Goal: Transaction & Acquisition: Purchase product/service

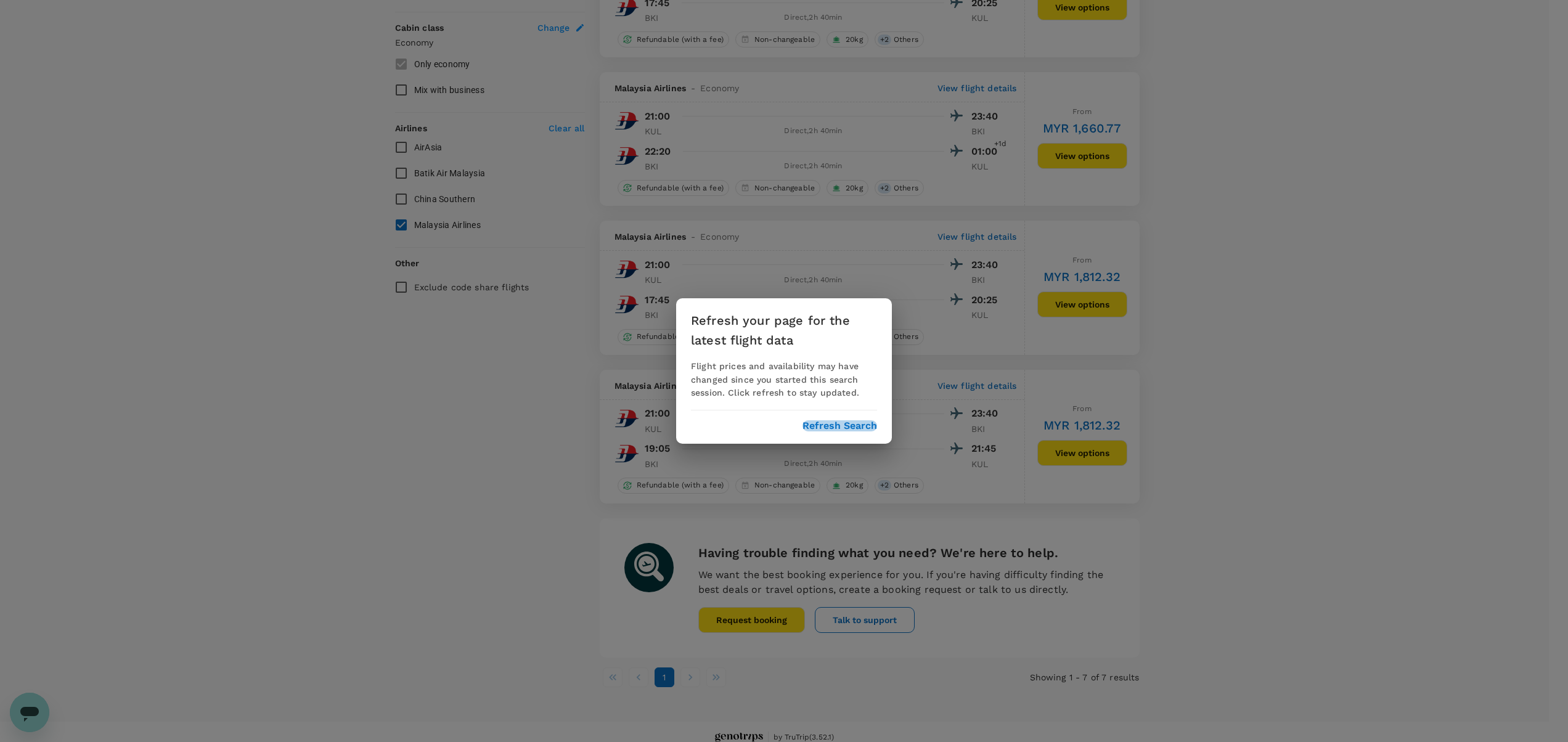
click at [845, 428] on button "Refresh Search" at bounding box center [840, 425] width 75 height 11
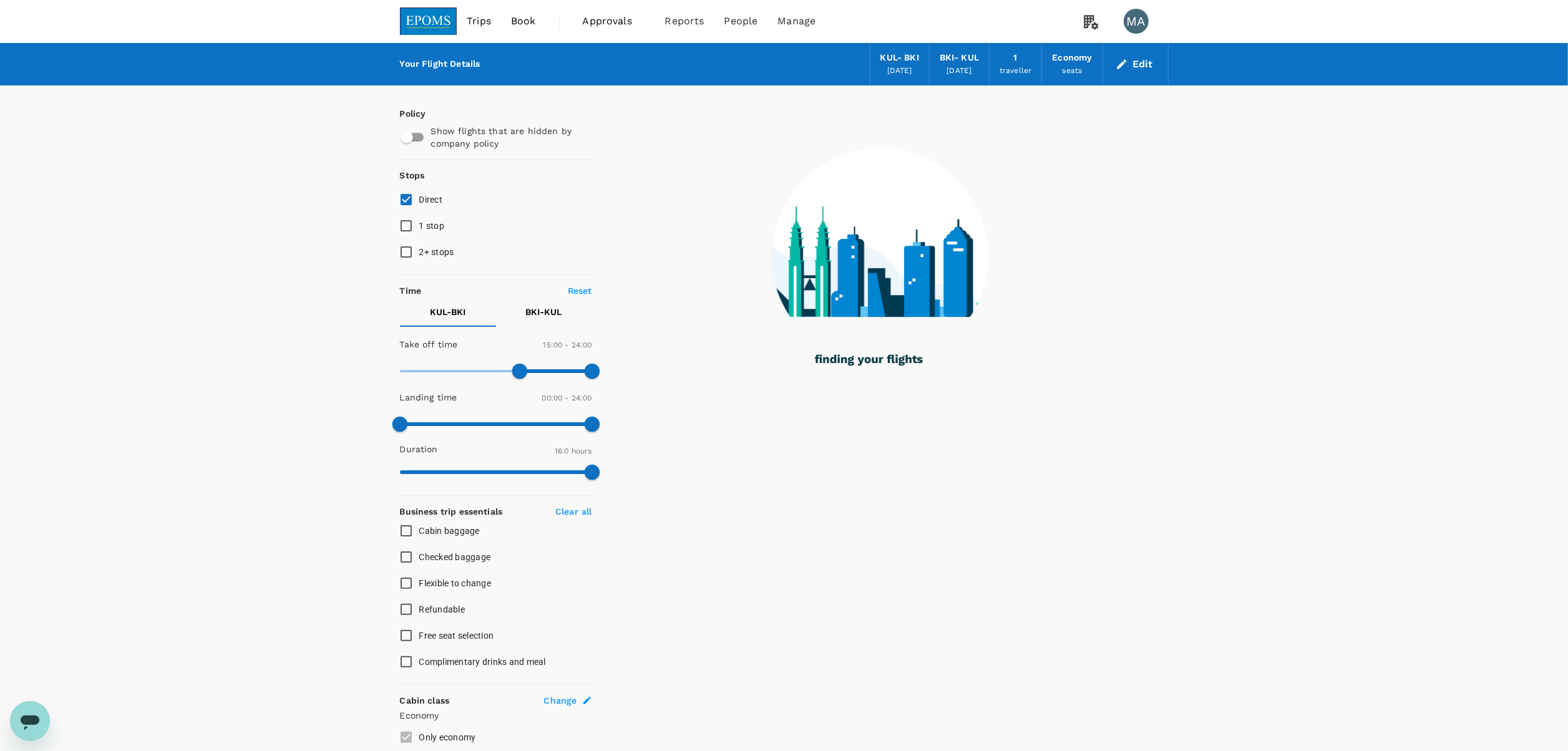
type input "960"
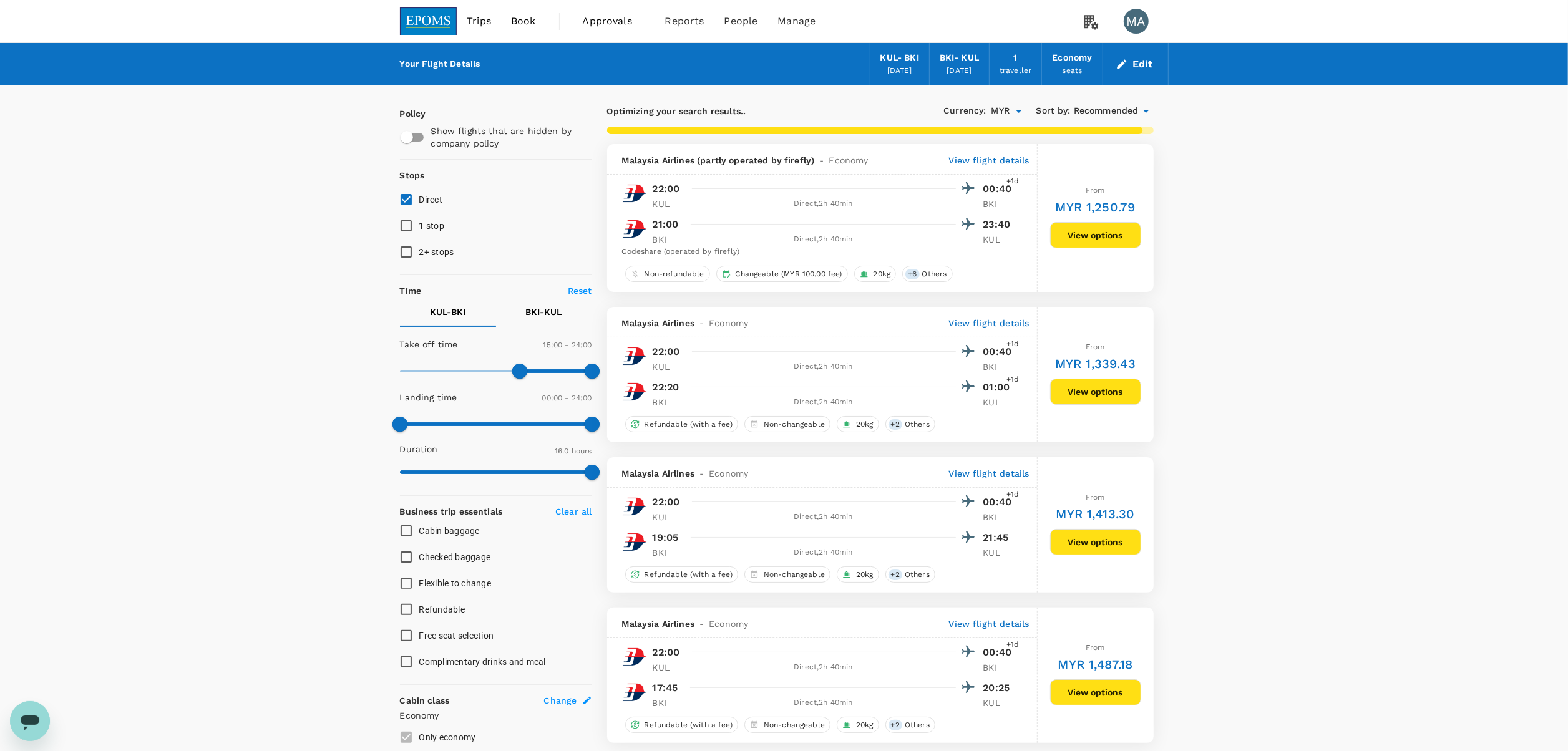
scroll to position [125, 0]
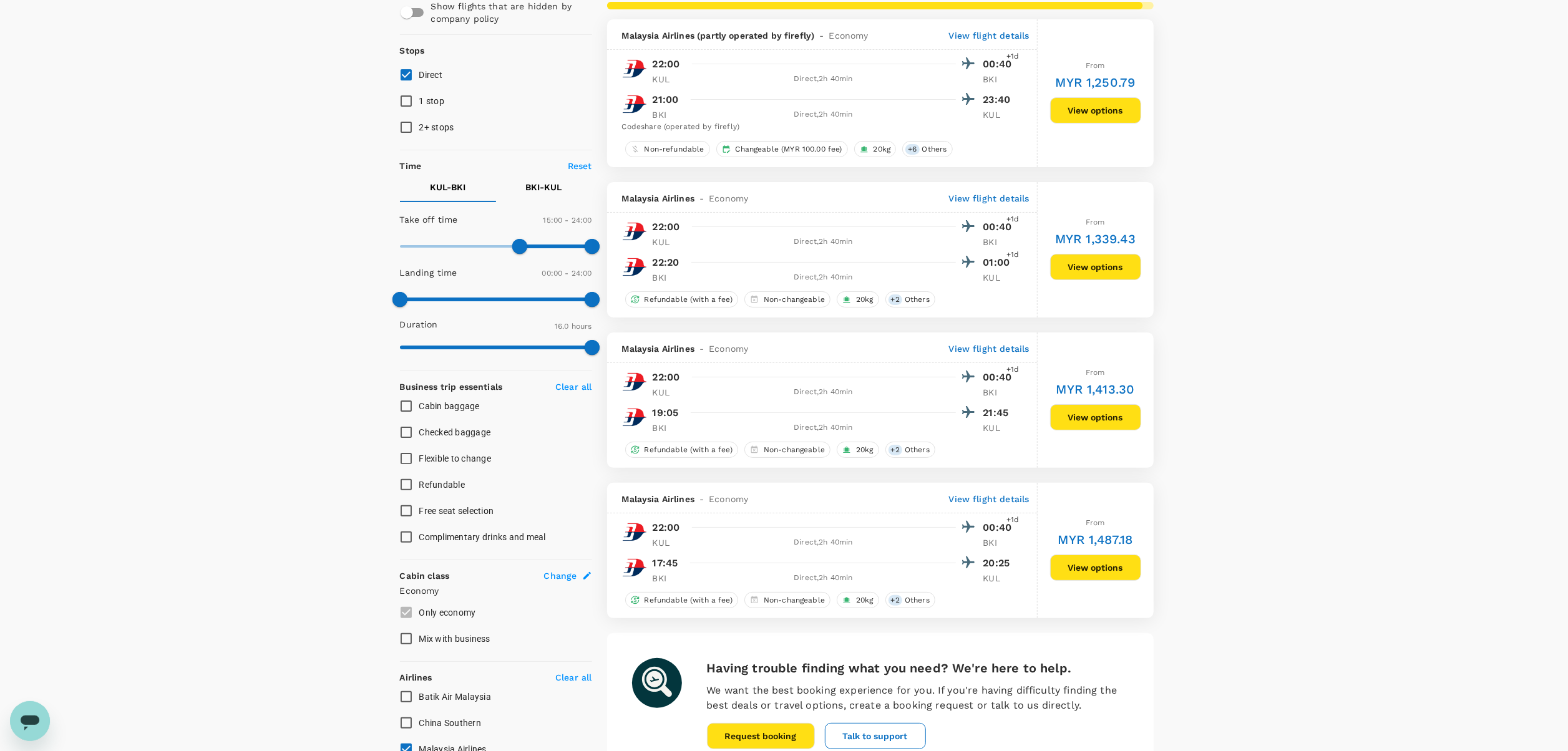
checkbox input "false"
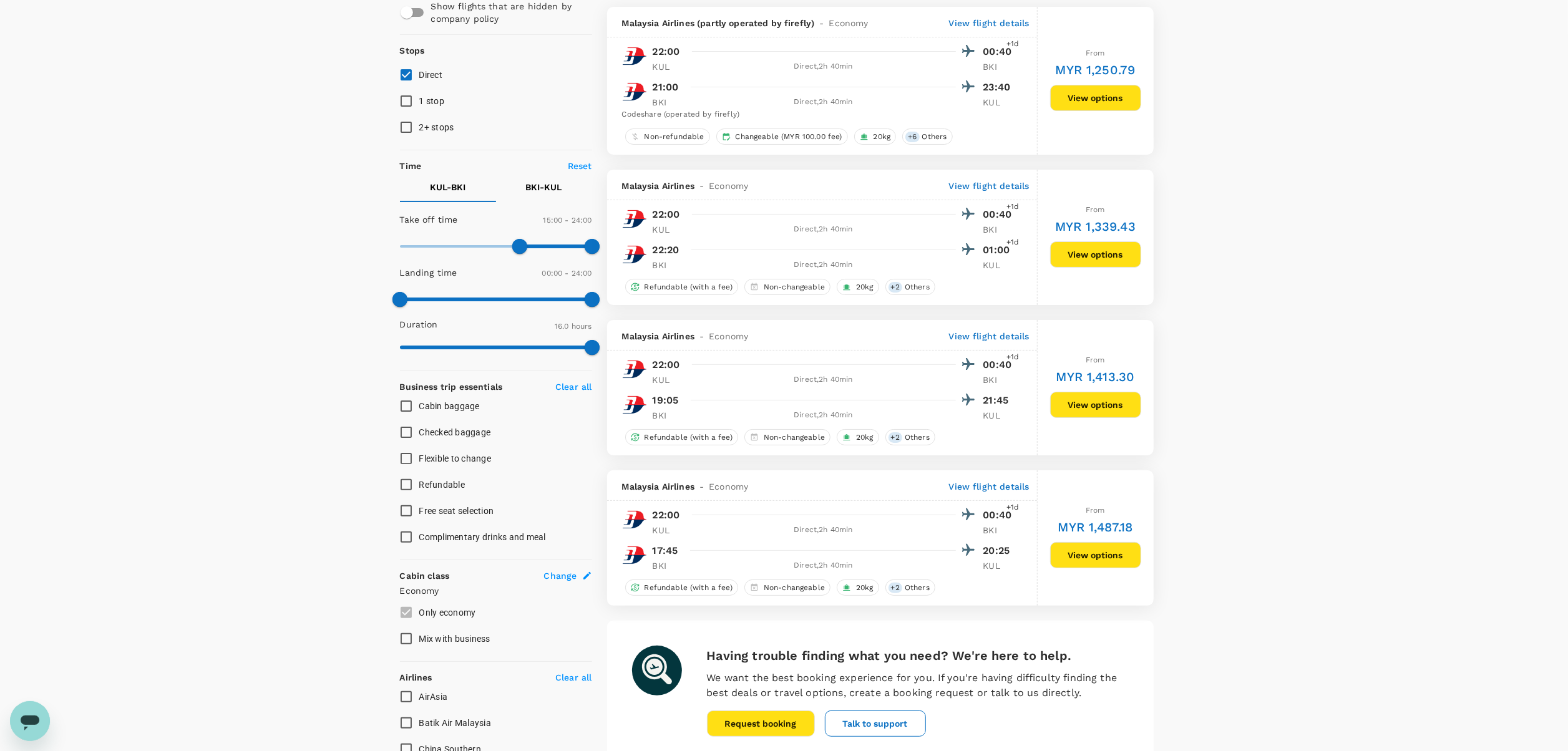
click at [1121, 413] on button "View options" at bounding box center [1096, 405] width 91 height 26
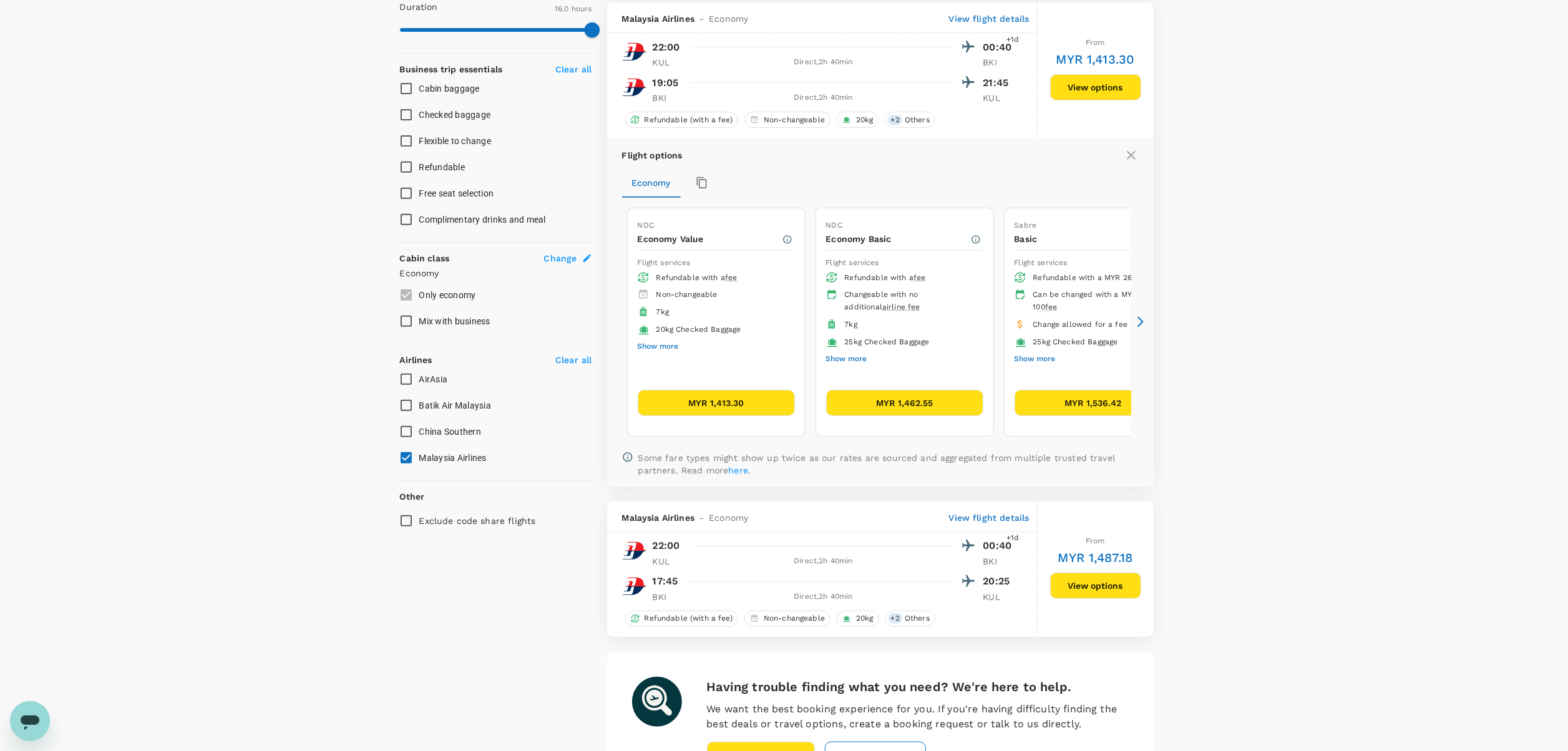
scroll to position [447, 0]
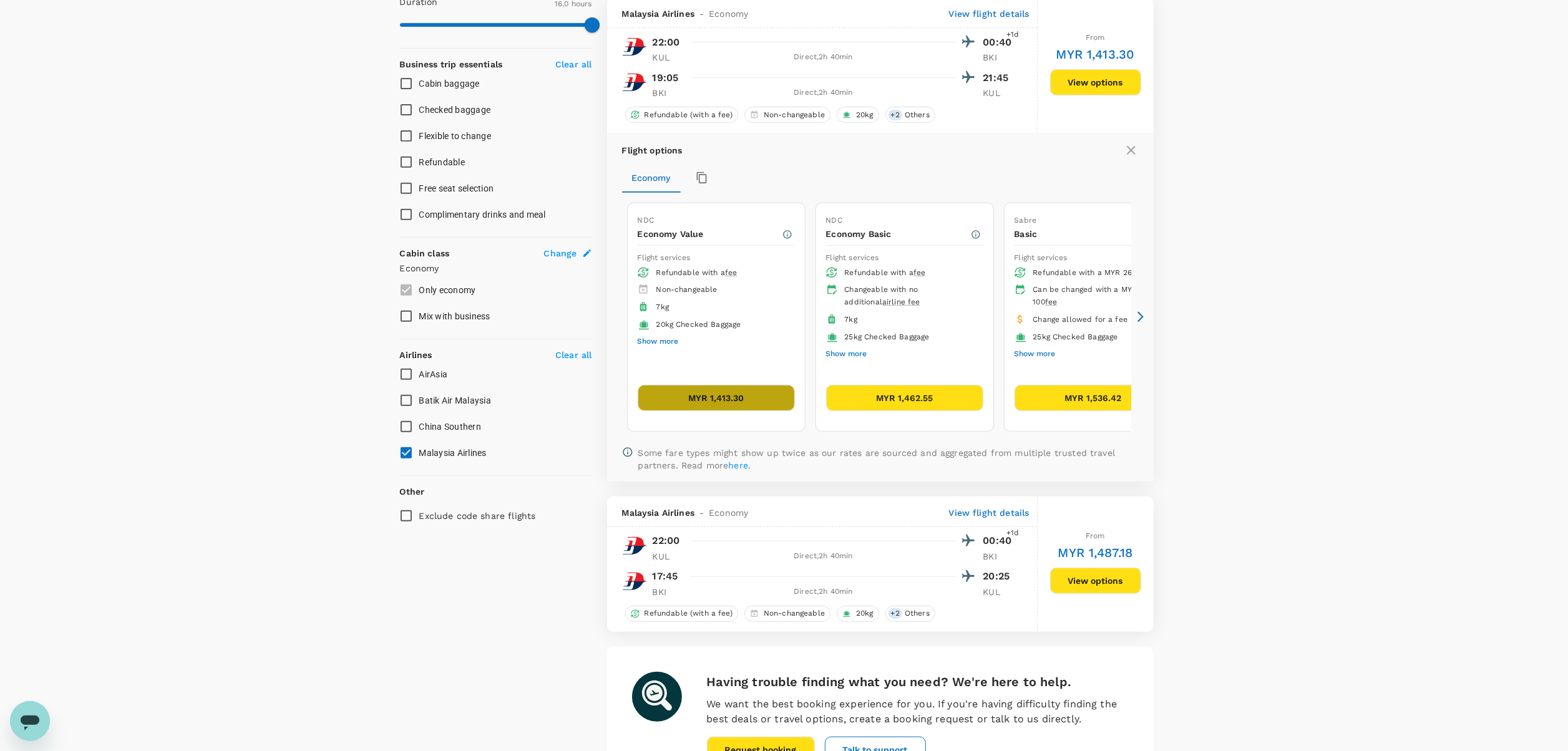
click at [731, 402] on button "MYR 1,413.30" at bounding box center [716, 398] width 157 height 26
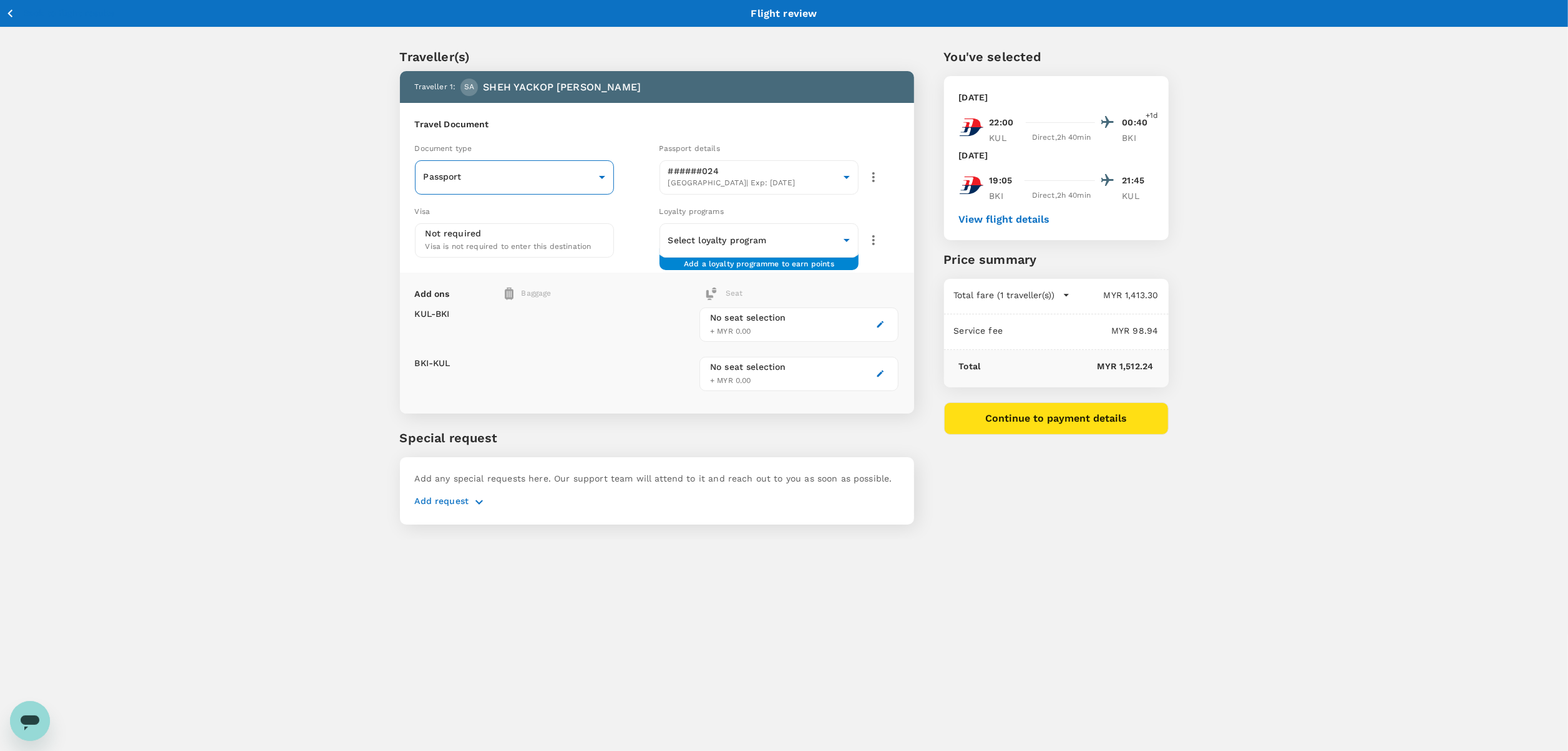
click at [564, 173] on body "Back to flight results Flight review Traveller(s) Traveller 1 : SA SHEH YACKOP …" at bounding box center [784, 391] width 1568 height 783
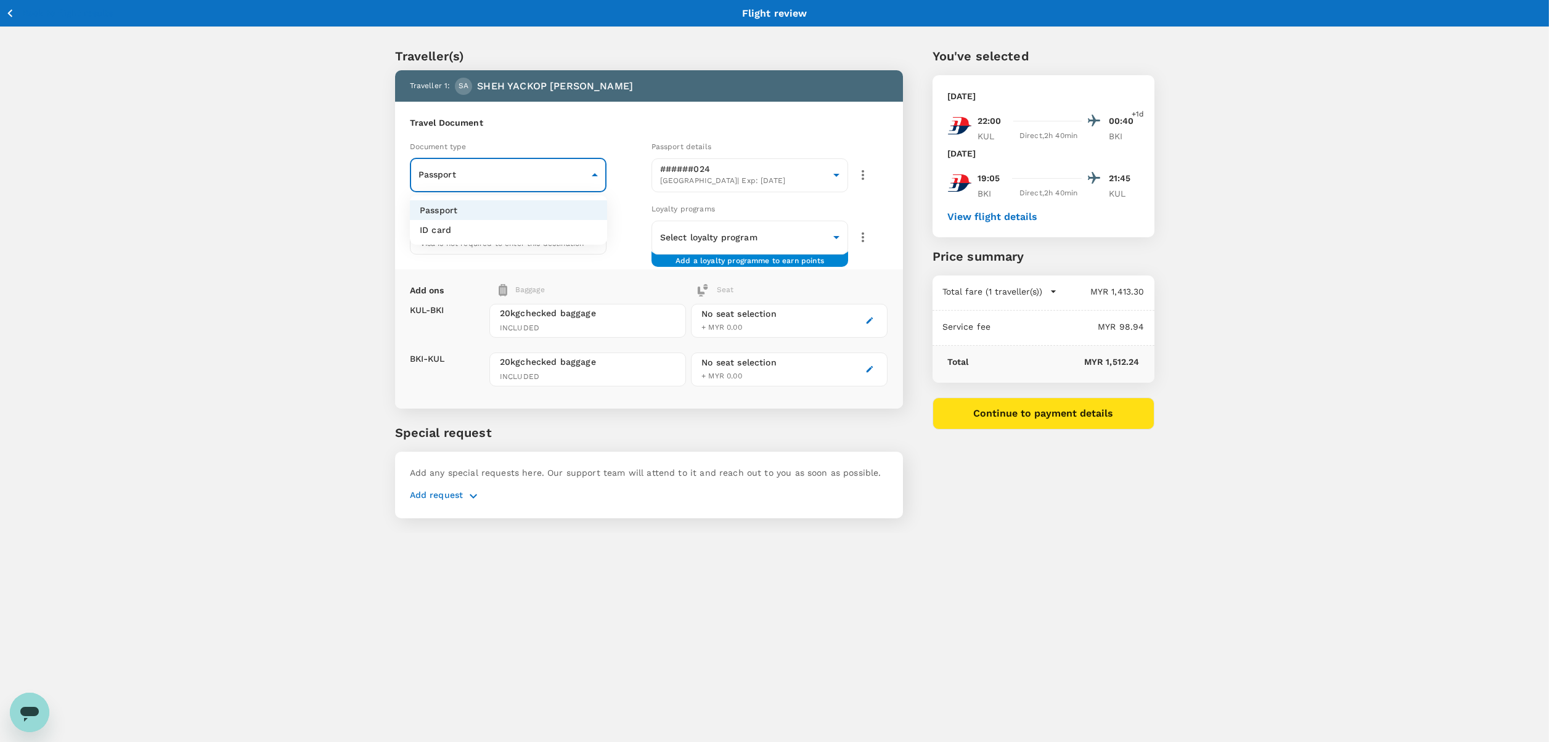
click at [494, 235] on li "ID card" at bounding box center [509, 229] width 197 height 20
type input "Id card"
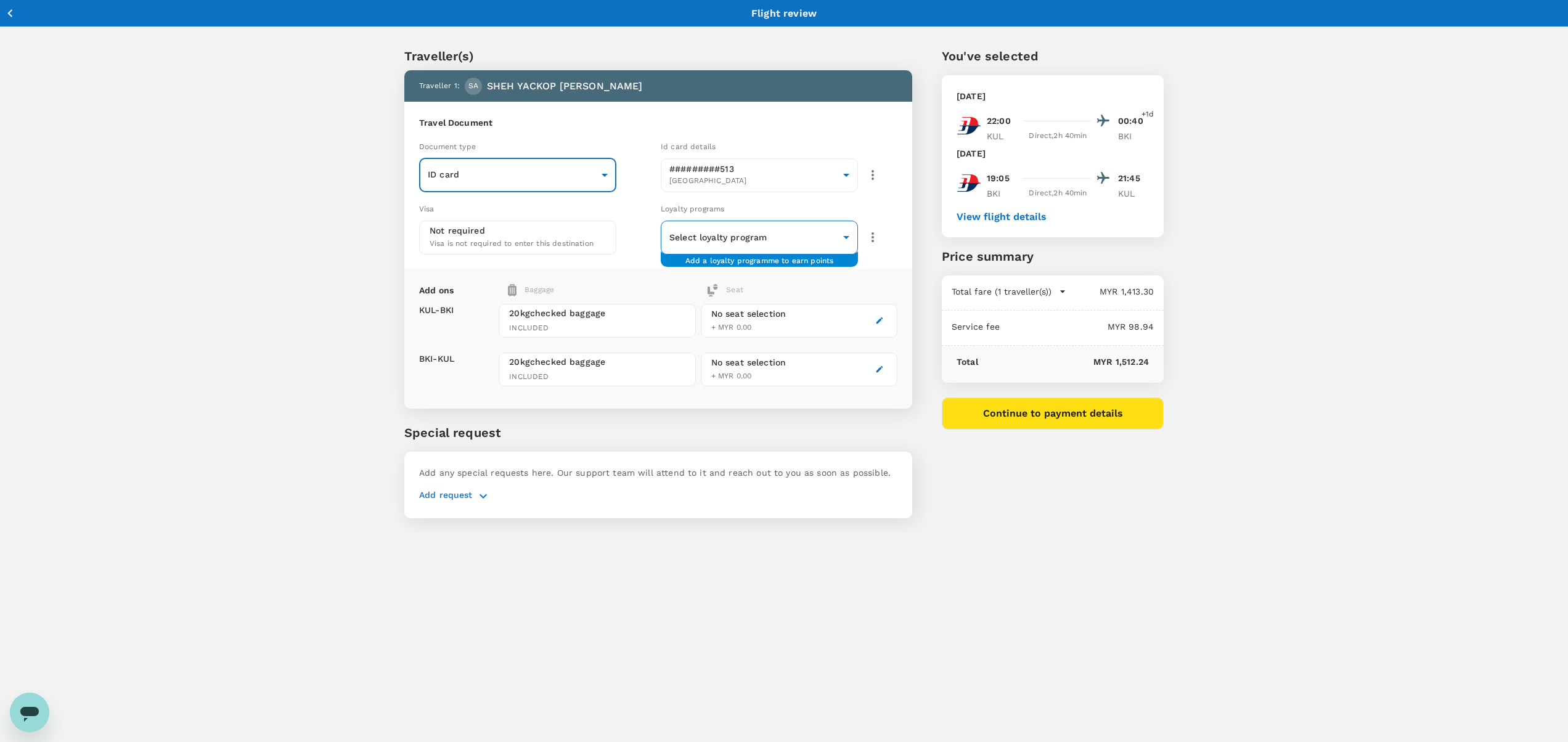
click at [708, 248] on body "Back to flight results Flight review Traveller(s) Traveller 1 : SA SHEH YACKOP …" at bounding box center [784, 387] width 1568 height 774
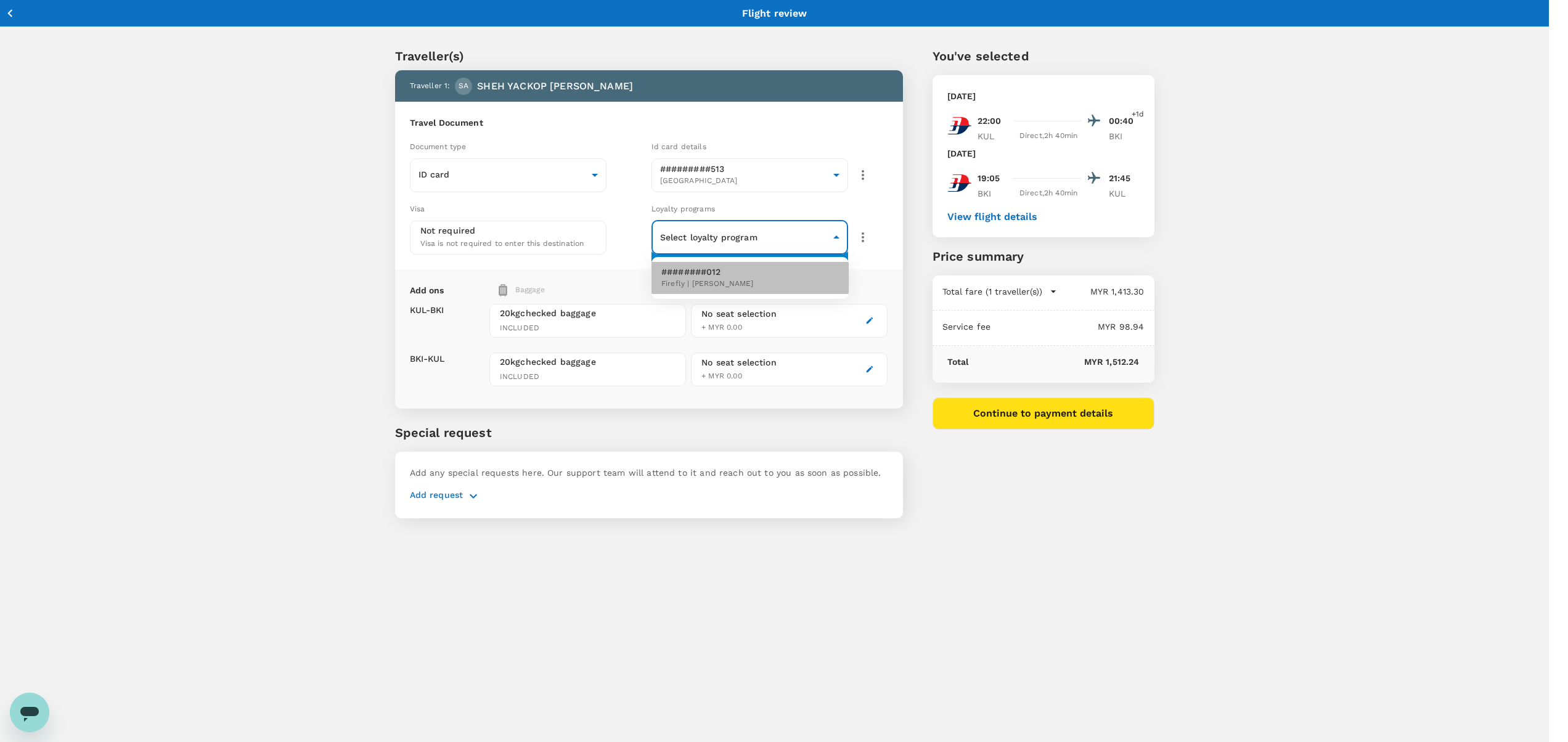
drag, startPoint x: 723, startPoint y: 280, endPoint x: 686, endPoint y: 301, distance: 42.5
click at [723, 279] on span "Firefly | Enrich Gold" at bounding box center [707, 284] width 92 height 12
type input "27c99413-b4ea-4b04-a073-36328d765a4e"
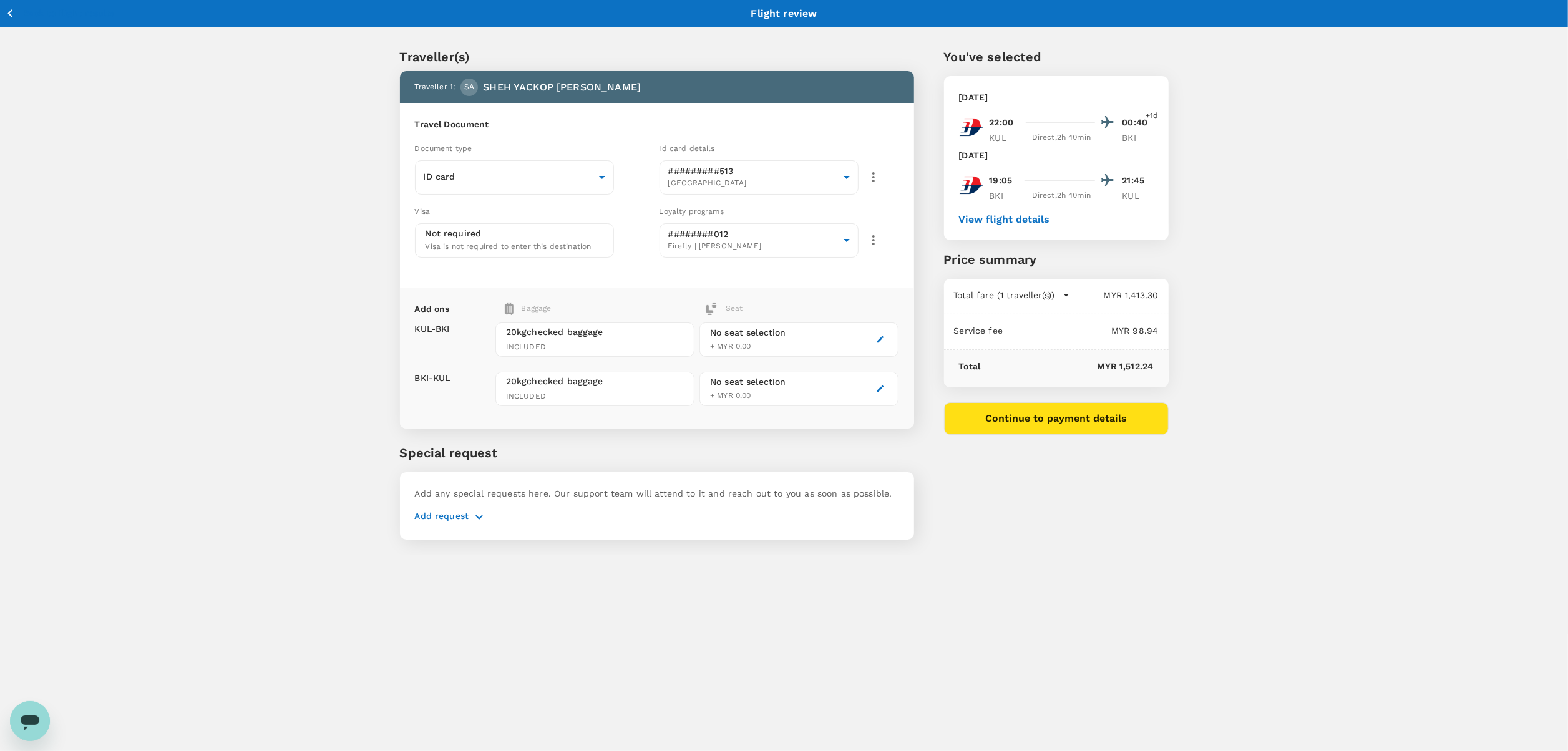
click at [474, 507] on div "Add request" at bounding box center [657, 514] width 484 height 20
click at [475, 519] on icon "button" at bounding box center [479, 517] width 15 height 15
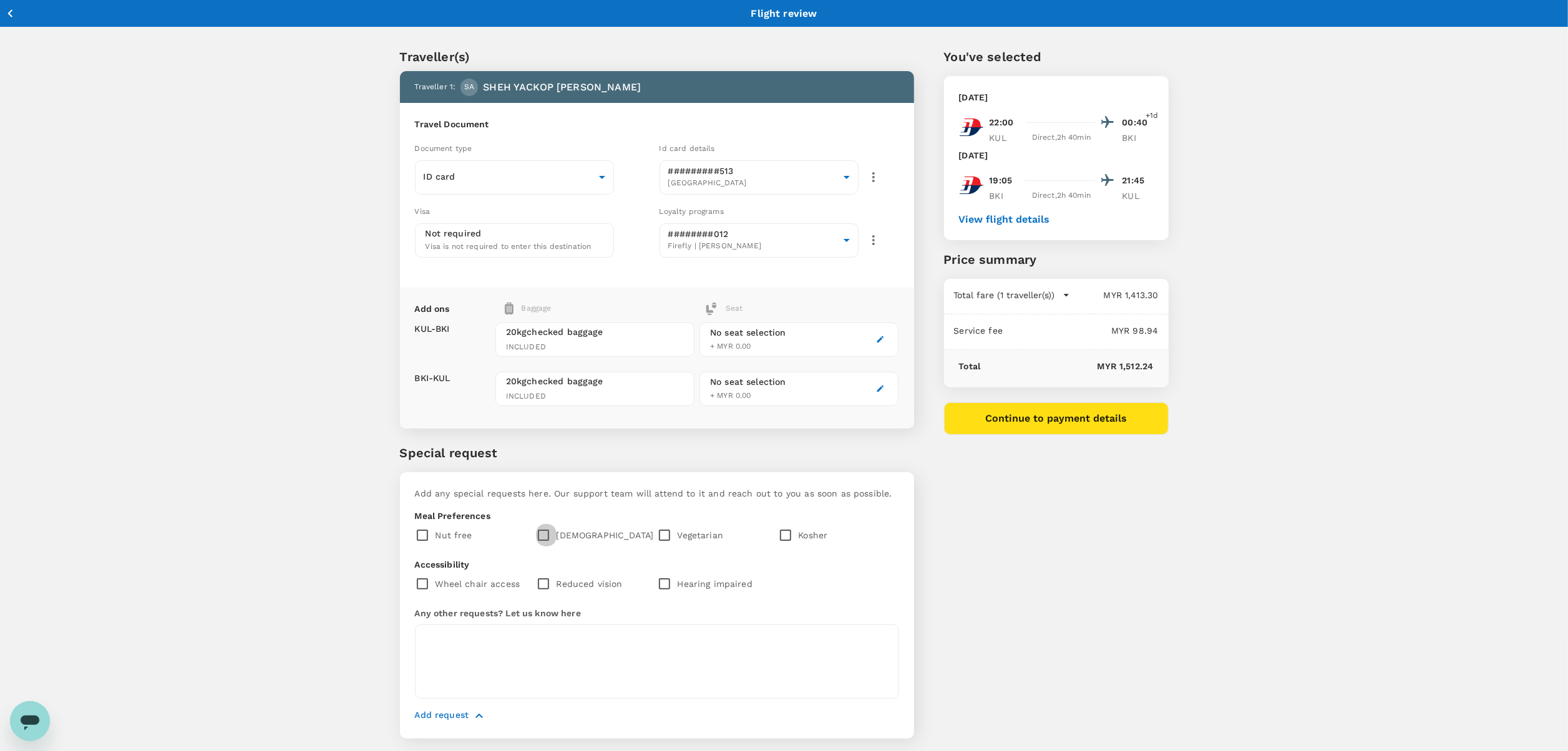
click at [554, 529] on input "checkbox" at bounding box center [546, 535] width 21 height 26
checkbox input "true"
click at [1051, 421] on button "Continue to payment details" at bounding box center [1056, 418] width 225 height 32
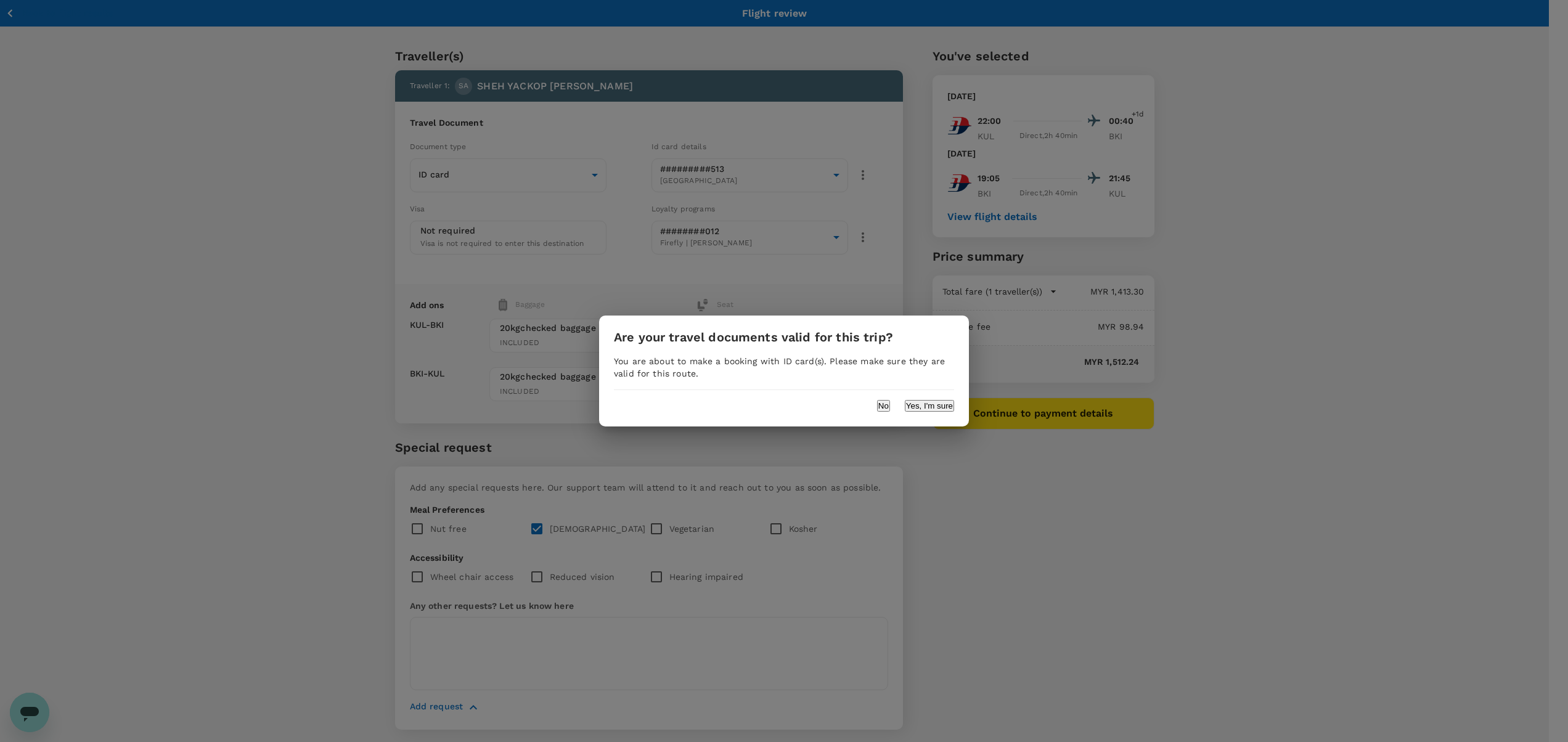
click at [931, 403] on button "Yes, I'm sure" at bounding box center [929, 405] width 49 height 12
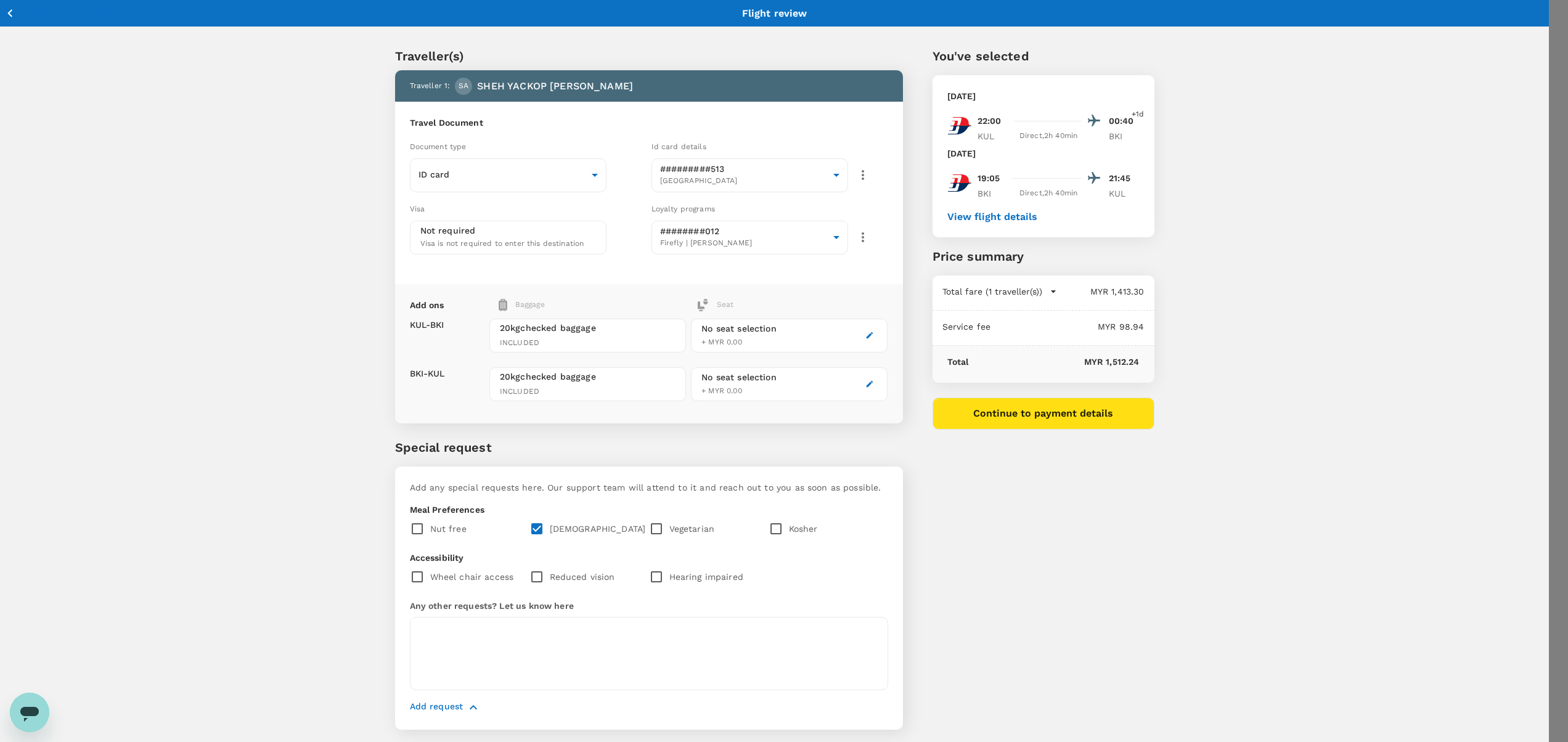
type input "9ea61a02-274a-4f65-9d5b-ca51ac7b2cfc"
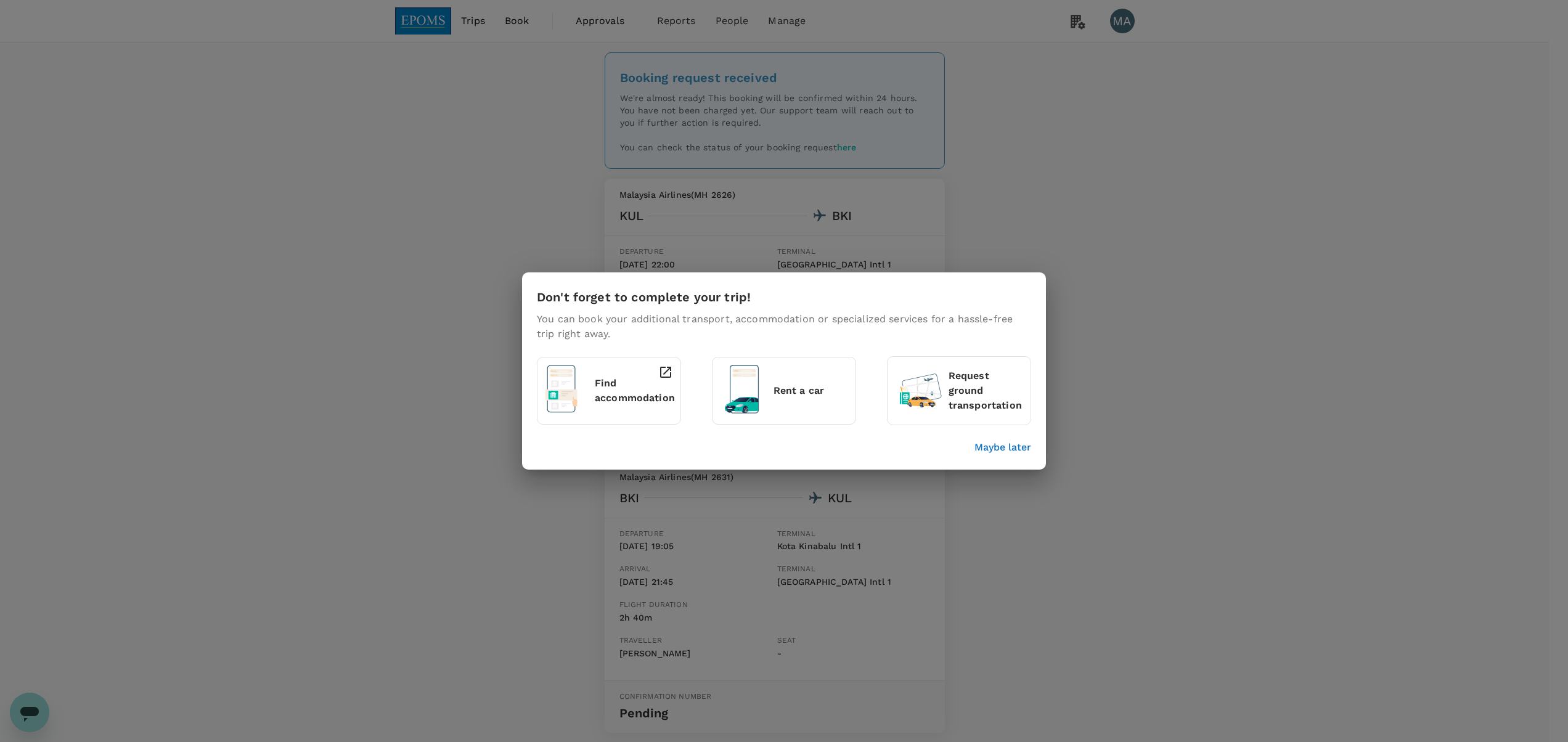
click at [998, 445] on p "Maybe later" at bounding box center [1003, 448] width 57 height 15
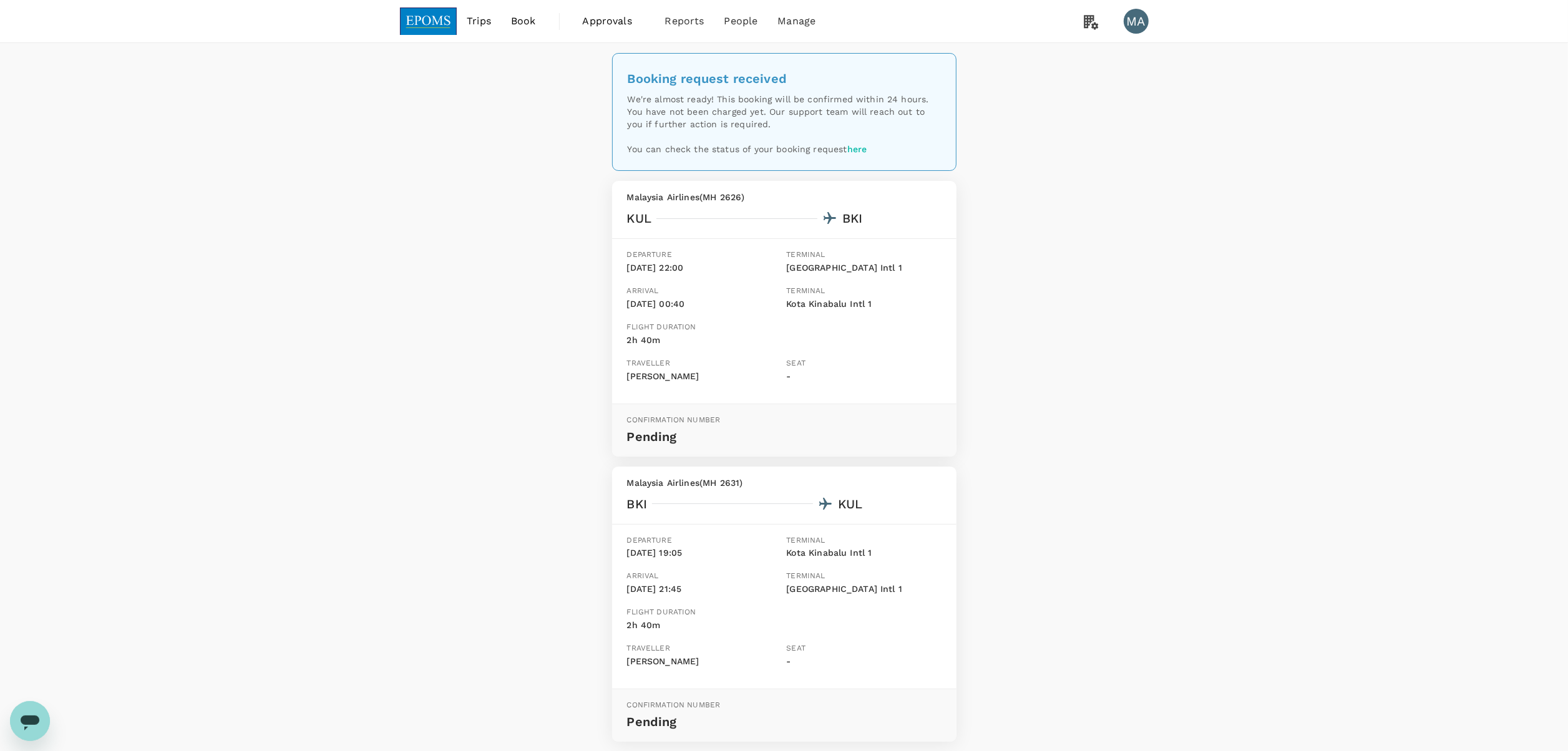
click at [593, 15] on span "Approvals" at bounding box center [613, 21] width 62 height 15
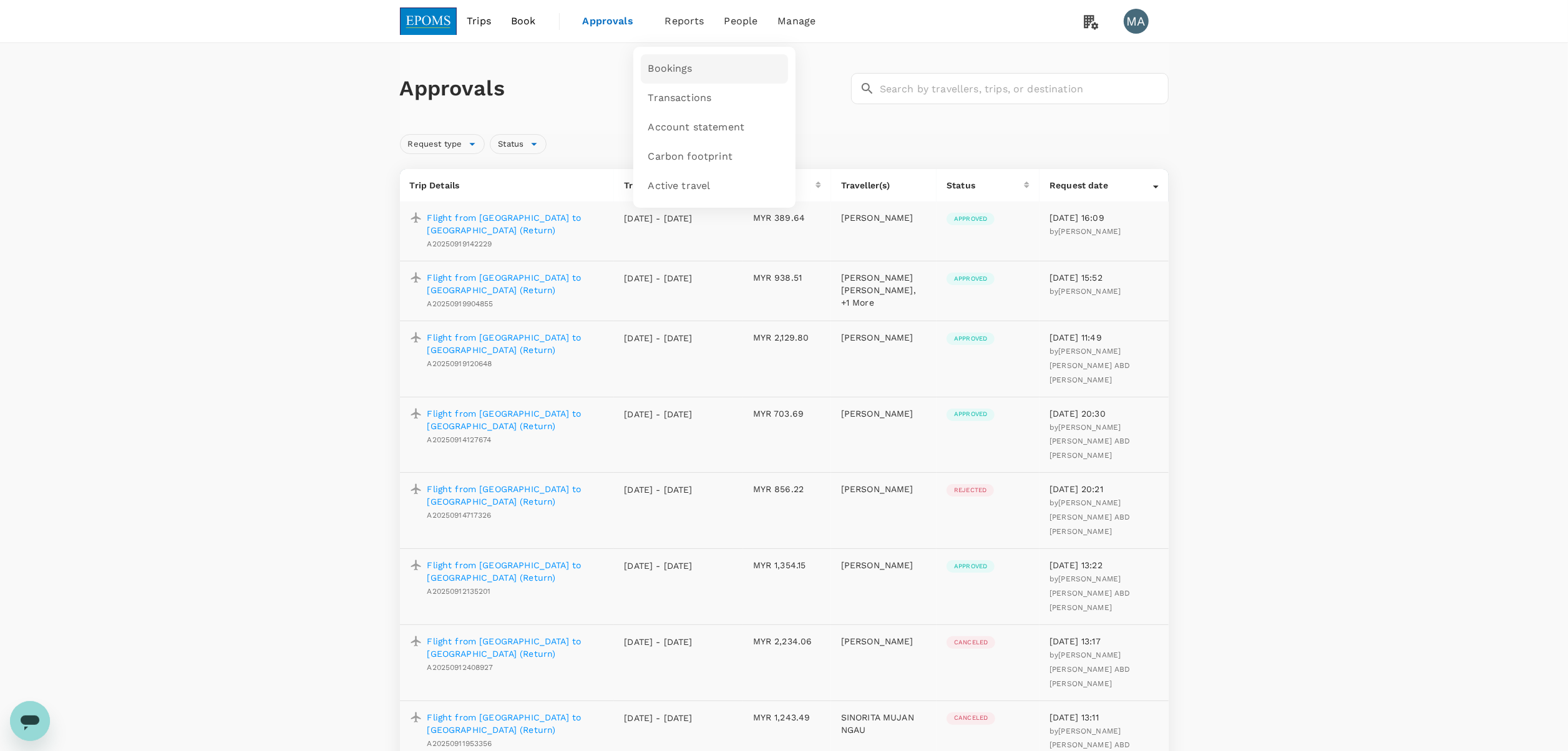
click at [695, 70] on link "Bookings" at bounding box center [714, 69] width 147 height 29
